Goal: Contribute content

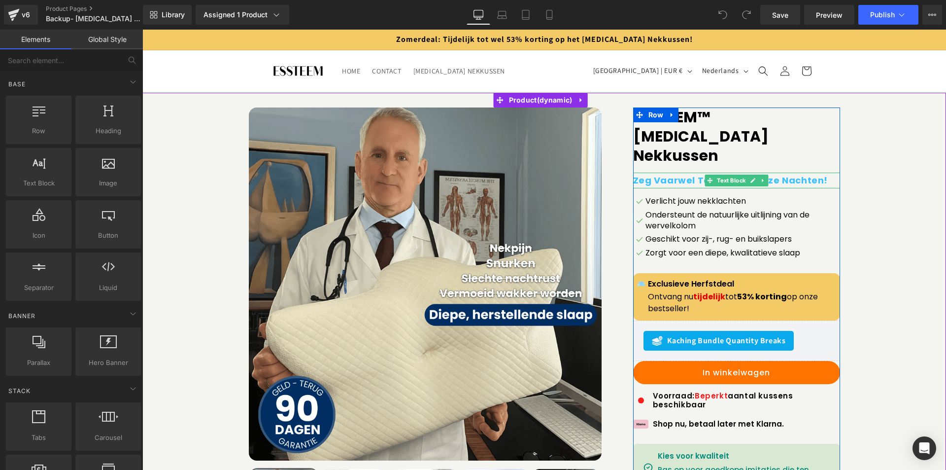
click at [653, 174] on b "Zeg Vaarwel Tegen Slapeloze Nachten!" at bounding box center [730, 180] width 195 height 12
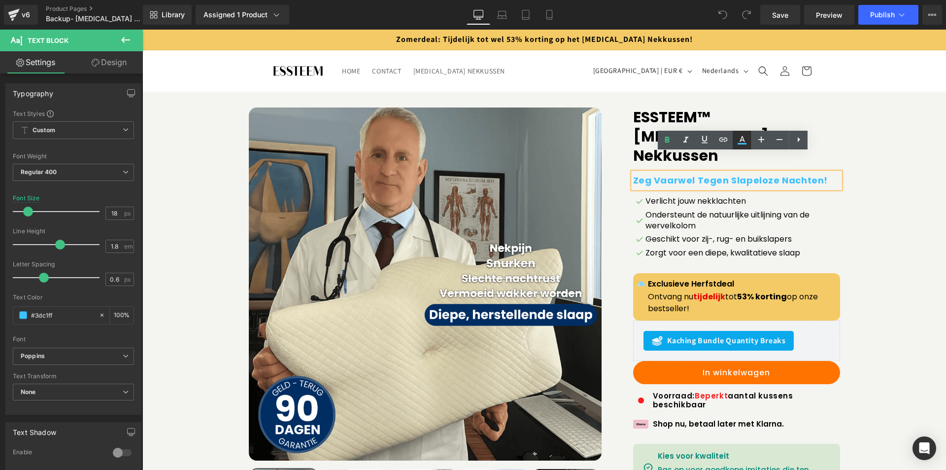
click at [742, 143] on icon at bounding box center [742, 143] width 9 height 1
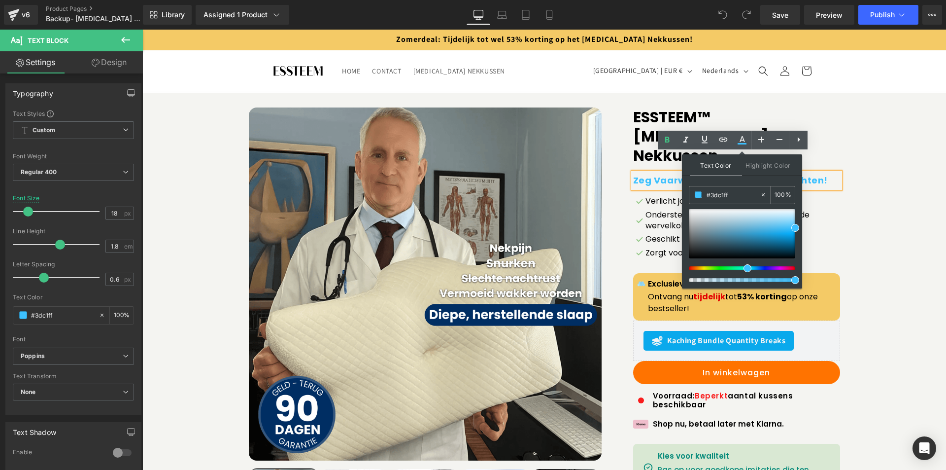
drag, startPoint x: 730, startPoint y: 192, endPoint x: 704, endPoint y: 193, distance: 26.6
click at [704, 193] on div "#3dc1ff" at bounding box center [724, 194] width 70 height 17
paste input "95D6F6"
type input "95D6F6"
click at [871, 199] on div "Sale Off (P) Image ‹" at bounding box center [544, 345] width 794 height 477
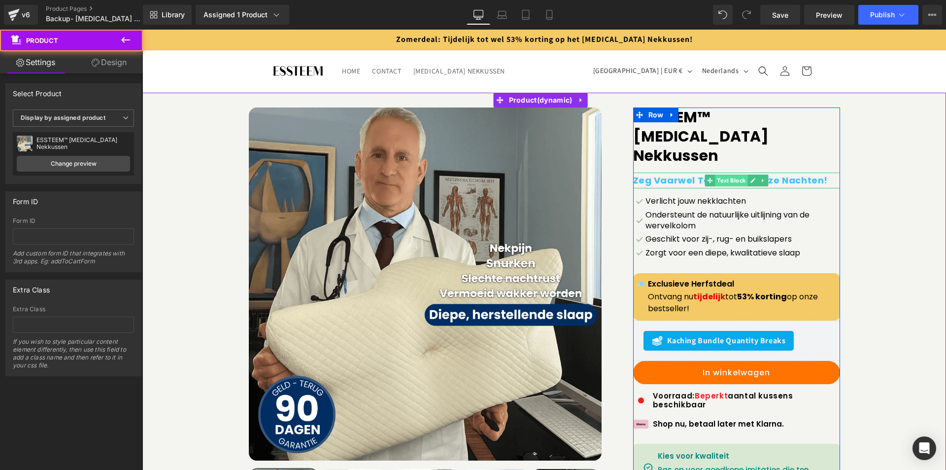
click at [726, 174] on span "Text Block" at bounding box center [731, 180] width 33 height 12
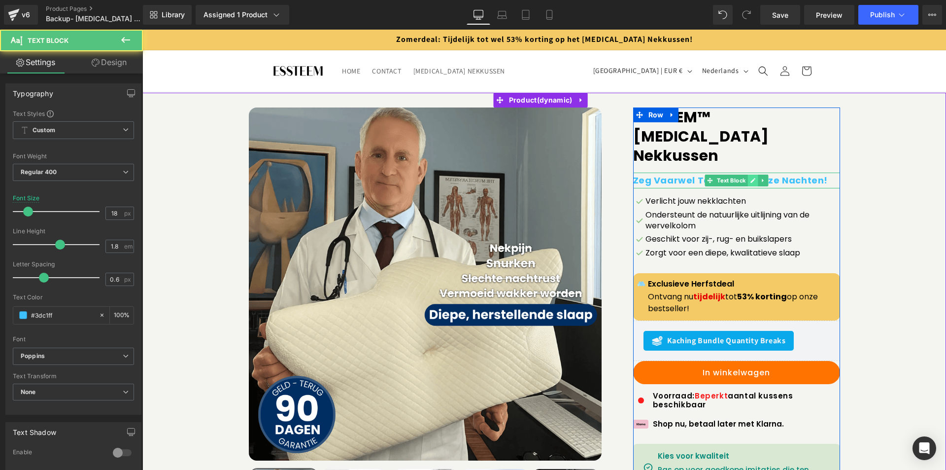
click at [751, 178] on icon at bounding box center [753, 180] width 5 height 5
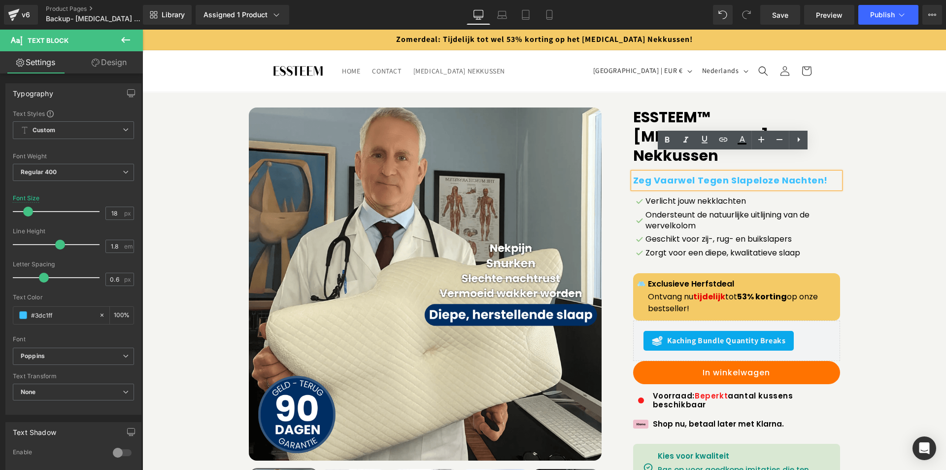
click at [694, 174] on b "Zeg Vaarwel Tegen Slapeloze Nachten!" at bounding box center [730, 180] width 195 height 12
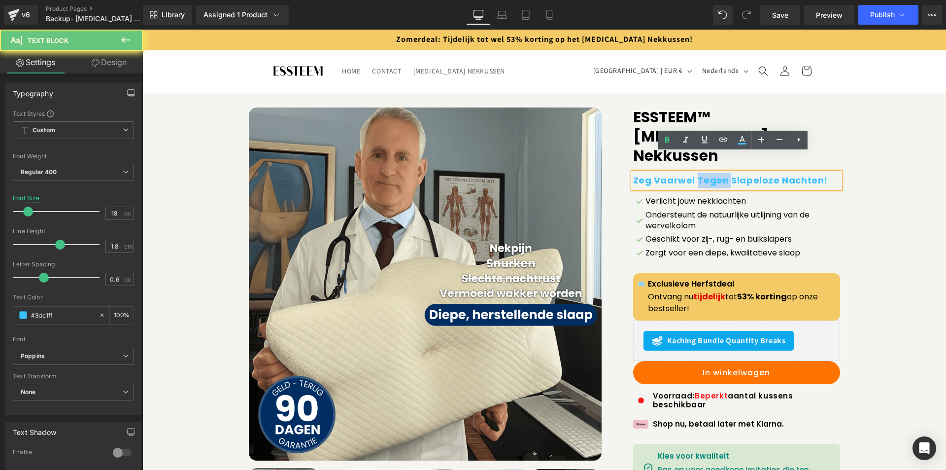
click at [694, 174] on b "Zeg Vaarwel Tegen Slapeloze Nachten!" at bounding box center [730, 180] width 195 height 12
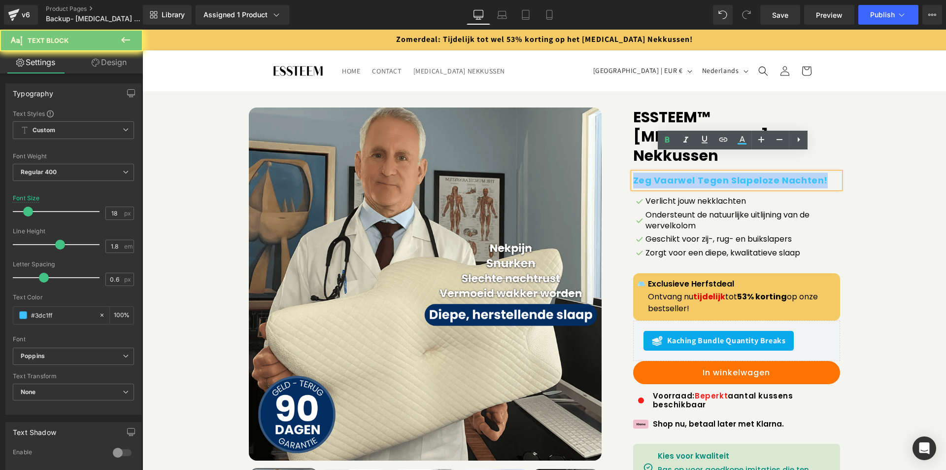
click at [694, 174] on b "Zeg Vaarwel Tegen Slapeloze Nachten!" at bounding box center [730, 180] width 195 height 12
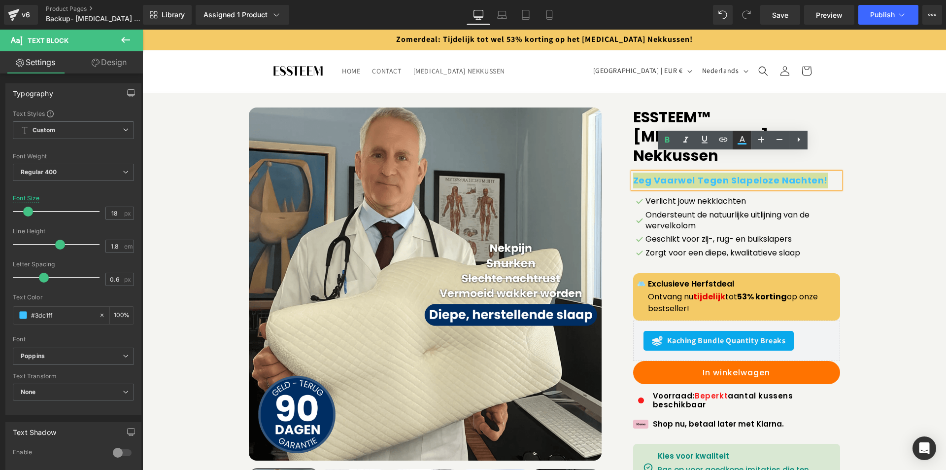
click at [742, 147] on link at bounding box center [742, 140] width 19 height 19
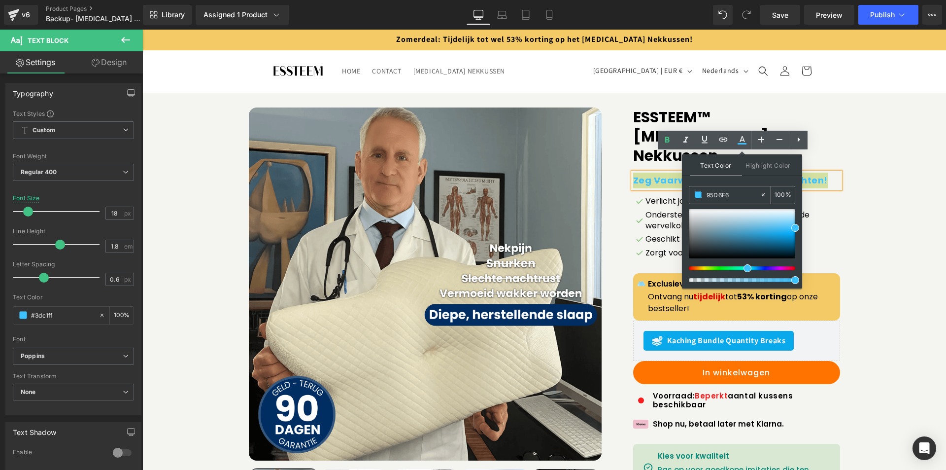
click at [726, 191] on input "95D6F6" at bounding box center [733, 194] width 53 height 11
paste input "#002e63"
click at [711, 192] on input "##002e63" at bounding box center [733, 194] width 53 height 11
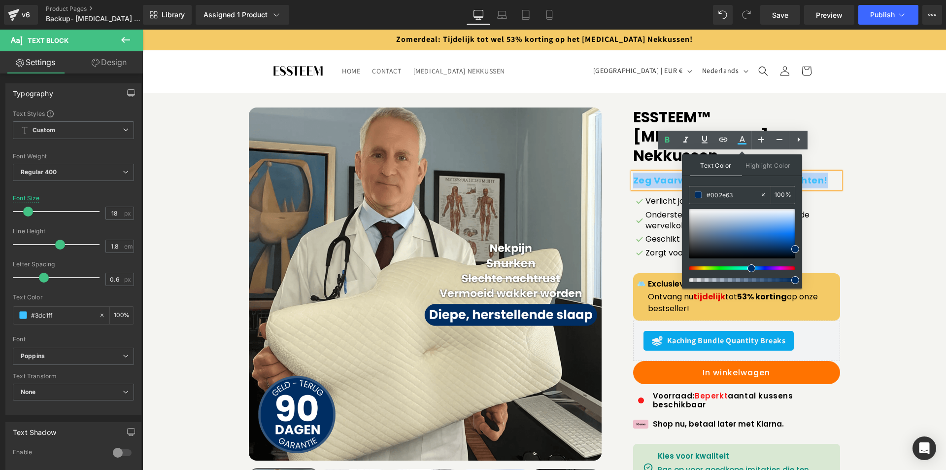
click at [843, 139] on div "Sale Off (P) Image ‹" at bounding box center [544, 345] width 794 height 477
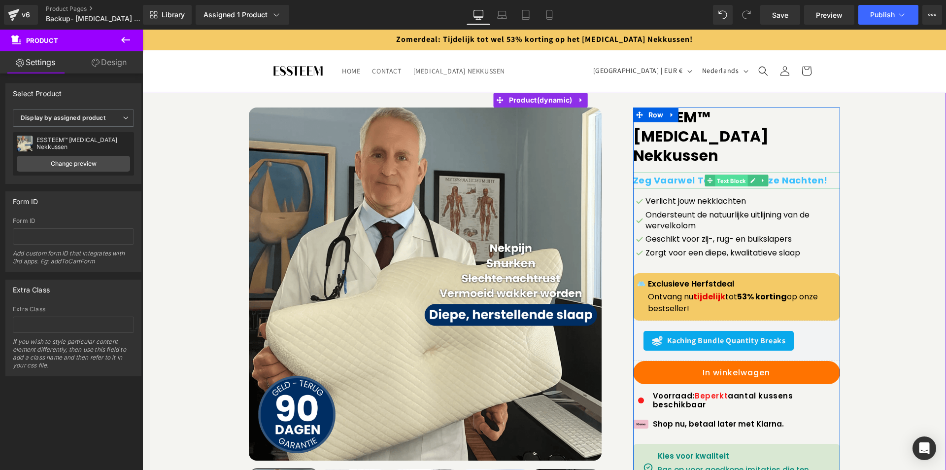
click at [741, 175] on span "Text Block" at bounding box center [731, 181] width 33 height 12
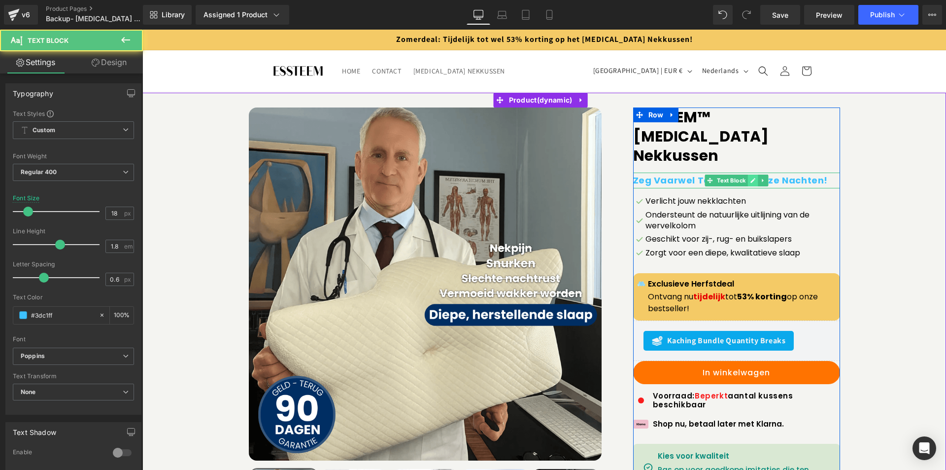
click at [753, 174] on link at bounding box center [753, 180] width 10 height 12
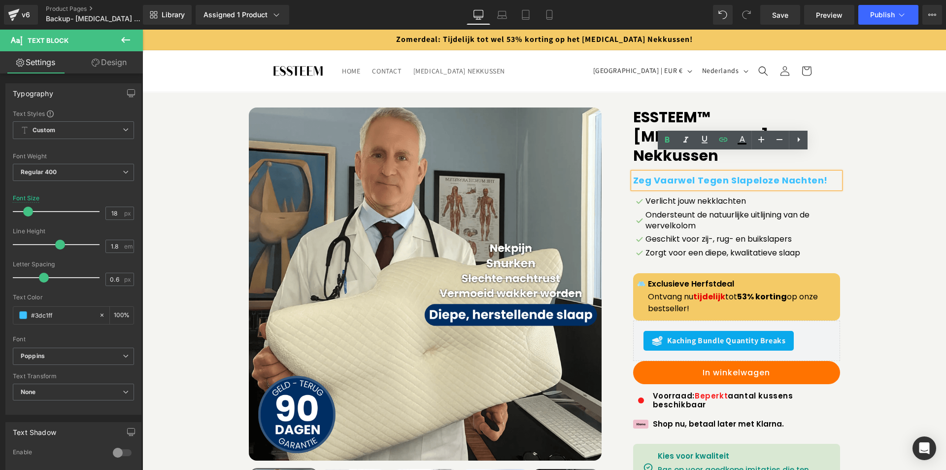
click at [716, 174] on b "Zeg Vaarwel Tegen Slapeloze Nachten!" at bounding box center [730, 180] width 195 height 12
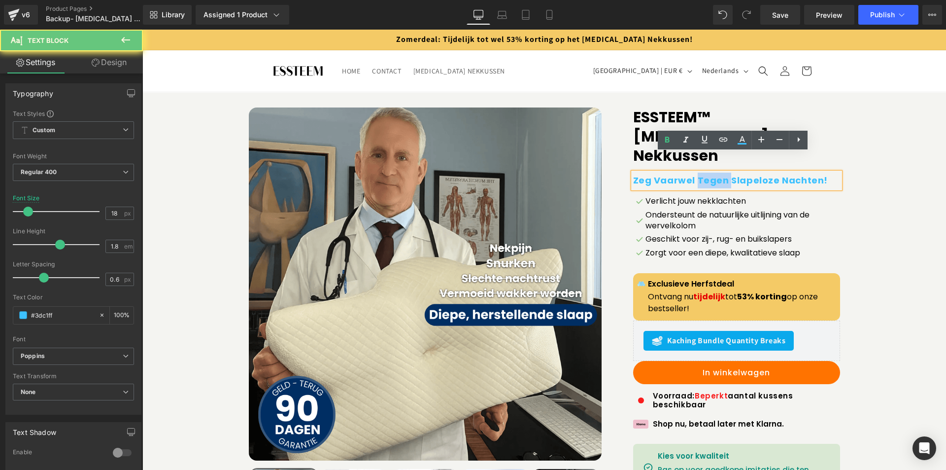
click at [716, 174] on b "Zeg Vaarwel Tegen Slapeloze Nachten!" at bounding box center [730, 180] width 195 height 12
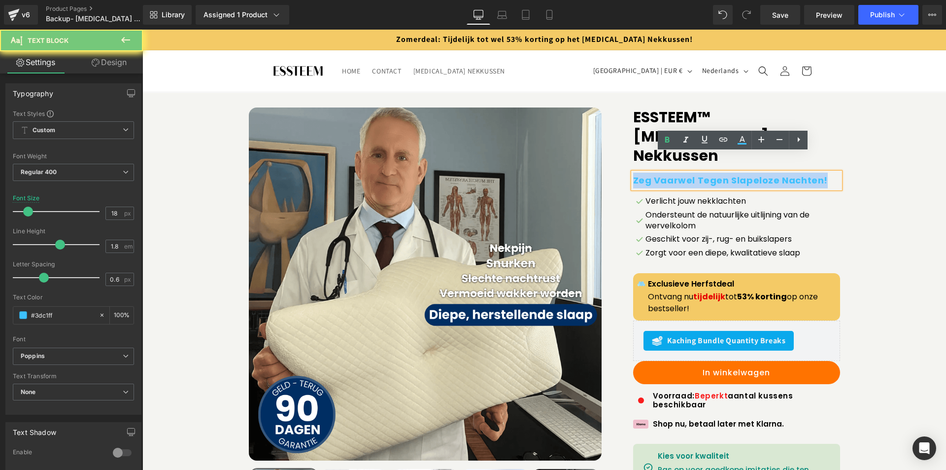
click at [716, 174] on b "Zeg Vaarwel Tegen Slapeloze Nachten!" at bounding box center [730, 180] width 195 height 12
click at [746, 145] on icon at bounding box center [742, 140] width 12 height 12
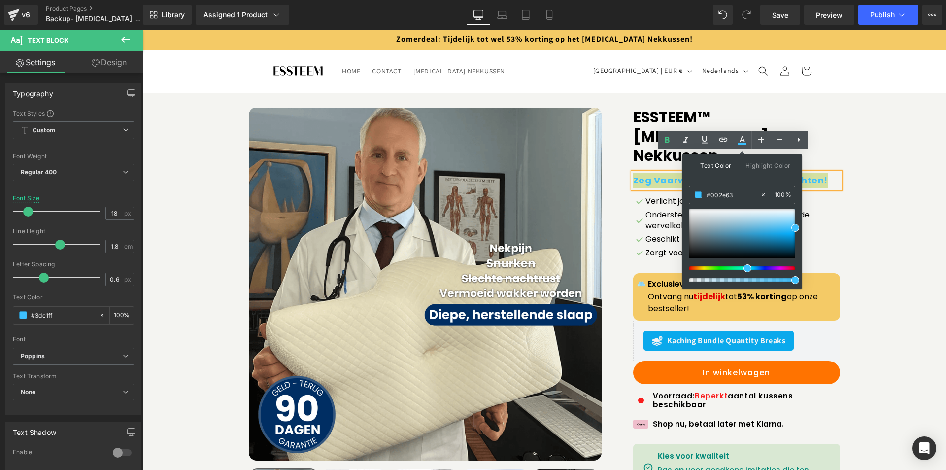
drag, startPoint x: 733, startPoint y: 192, endPoint x: 709, endPoint y: 192, distance: 24.2
click at [709, 192] on input "#002e63" at bounding box center [733, 194] width 53 height 11
paste input "#002e63"
click at [711, 195] on input "##002e63" at bounding box center [733, 194] width 53 height 11
type input "#002e63"
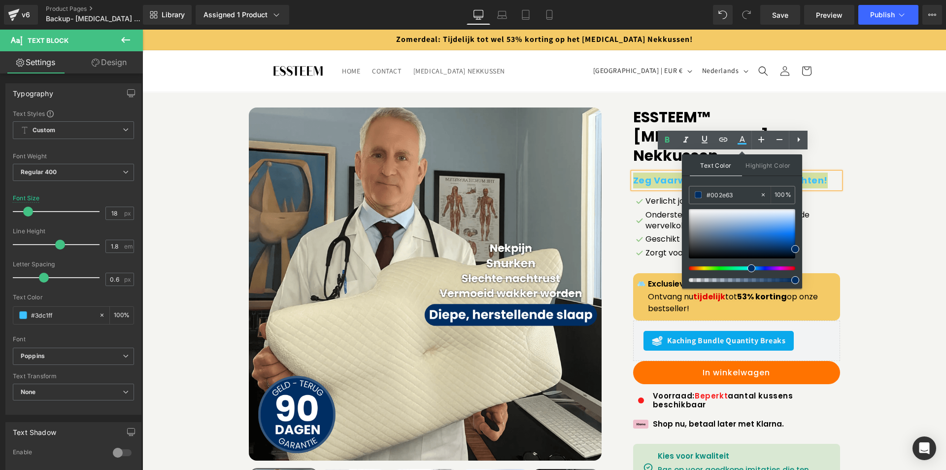
click at [752, 179] on div "Text Color Highlight Color #333333 #002e63 100 % transparent 0 %" at bounding box center [742, 221] width 120 height 134
click at [877, 174] on div "Sale Off (P) Image ‹" at bounding box center [544, 345] width 794 height 477
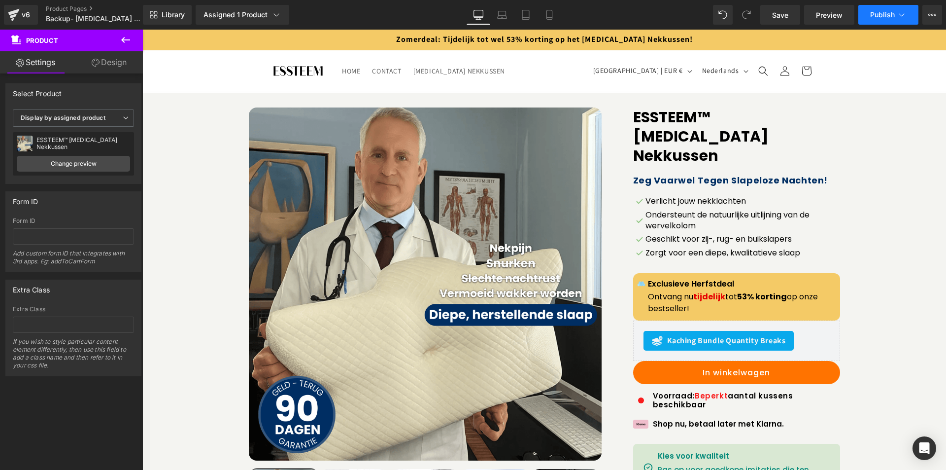
click at [875, 19] on button "Publish" at bounding box center [888, 15] width 60 height 20
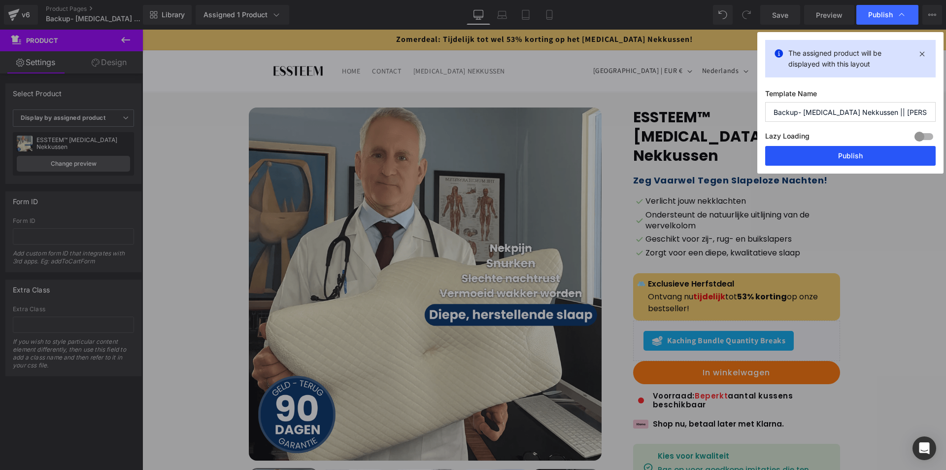
drag, startPoint x: 821, startPoint y: 155, endPoint x: 665, endPoint y: 133, distance: 157.4
click at [821, 155] on button "Publish" at bounding box center [850, 156] width 171 height 20
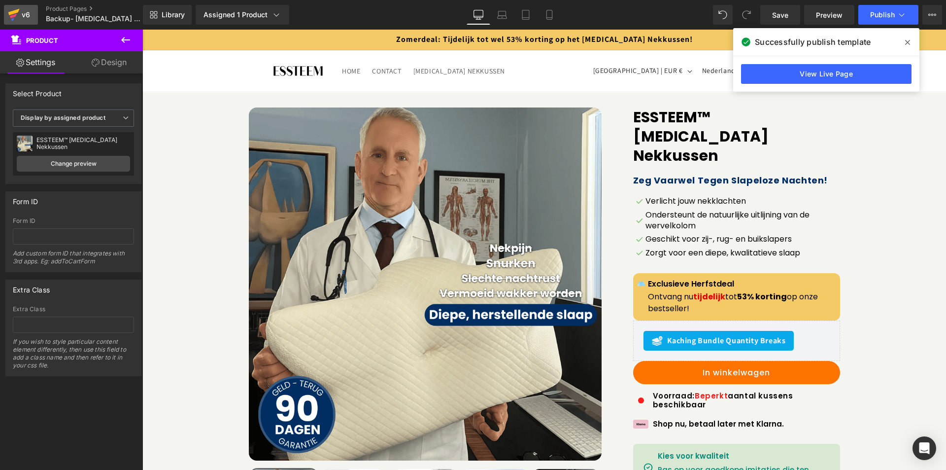
click at [35, 9] on link "v6" at bounding box center [21, 15] width 34 height 20
